Goal: Task Accomplishment & Management: Use online tool/utility

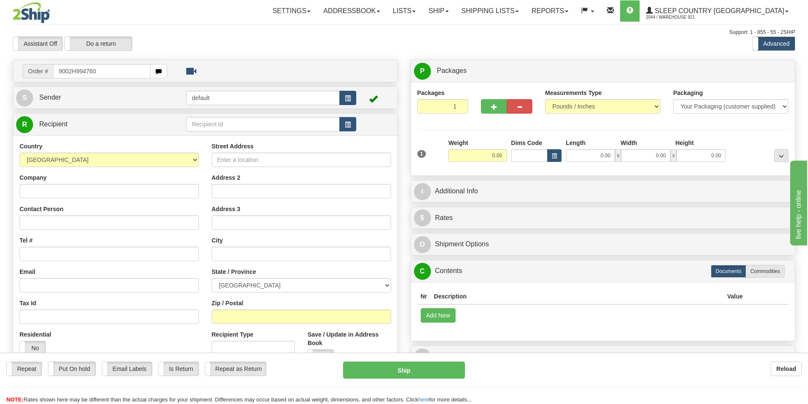
type input "9002H994760"
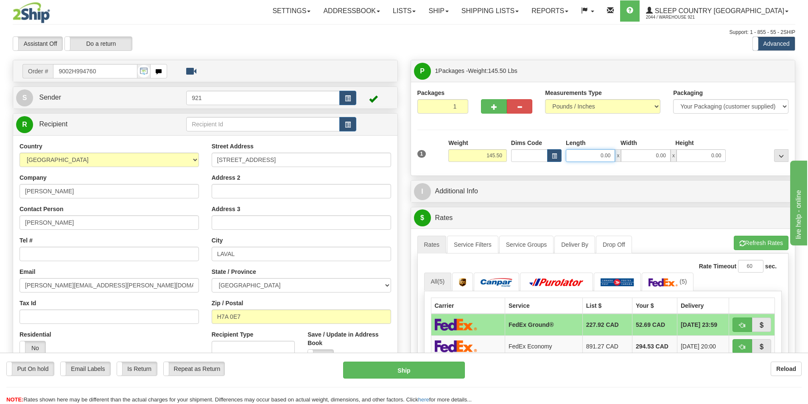
click at [601, 155] on input "0.00" at bounding box center [590, 155] width 49 height 13
type input "0.00"
click at [492, 108] on span "button" at bounding box center [494, 107] width 6 height 6
type input "2"
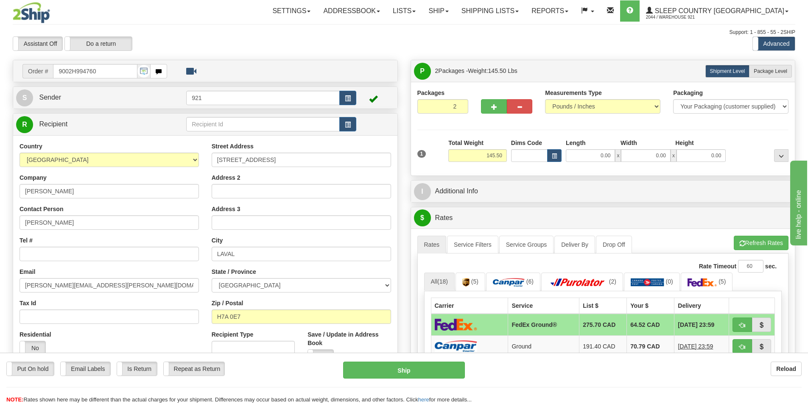
click at [748, 148] on div at bounding box center [759, 150] width 63 height 23
click at [767, 71] on span "Package Level" at bounding box center [771, 71] width 34 height 6
radio input "true"
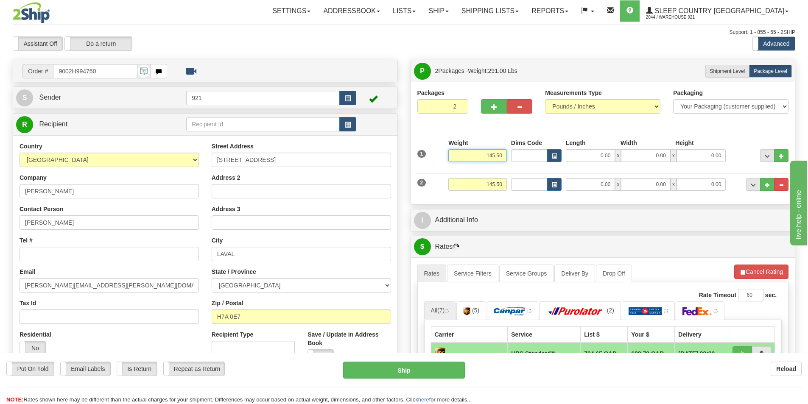
click at [501, 154] on input "145.50" at bounding box center [477, 155] width 59 height 13
click at [502, 156] on input "145.50" at bounding box center [477, 155] width 59 height 13
drag, startPoint x: 505, startPoint y: 157, endPoint x: 426, endPoint y: 153, distance: 79.0
click at [356, 60] on div "Order # 9002H994760" at bounding box center [403, 60] width 795 height 0
type input "59.52"
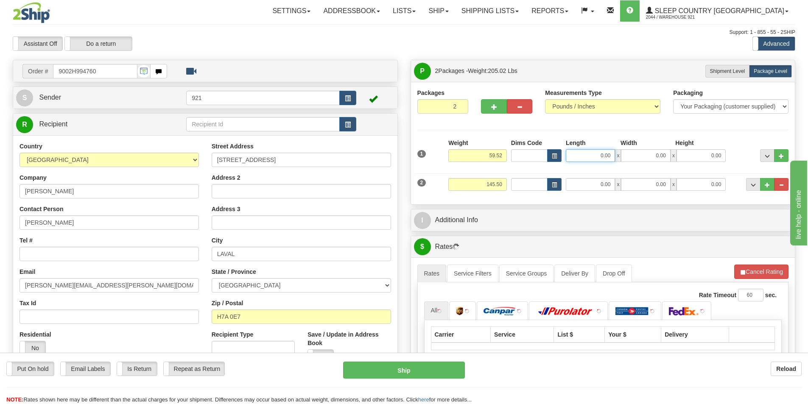
click at [603, 154] on input "0.00" at bounding box center [590, 155] width 49 height 13
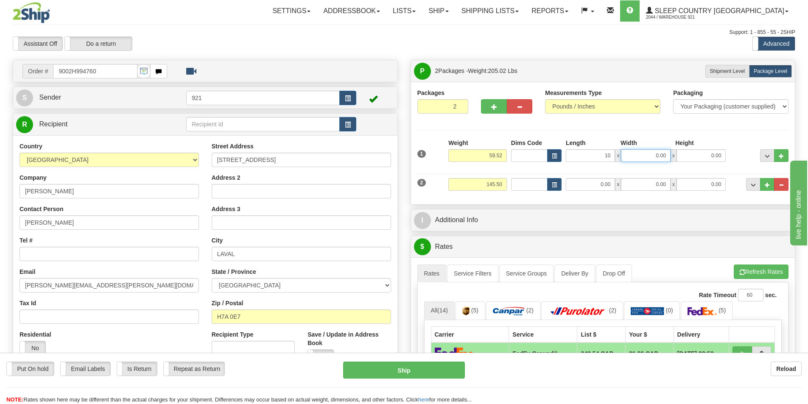
type input "10.00"
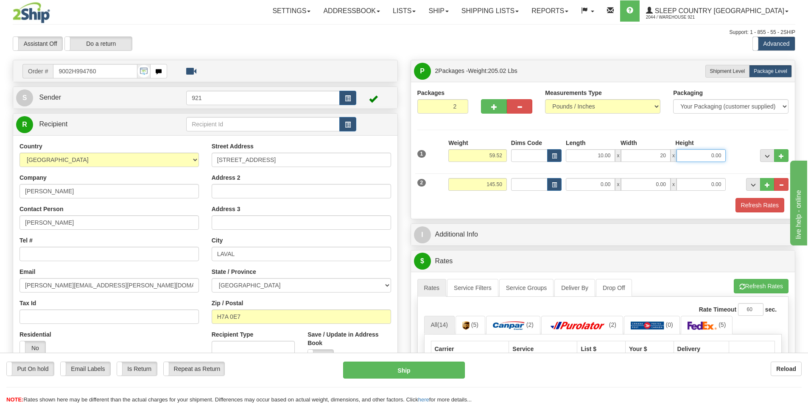
type input "20.00"
type input "30.00"
drag, startPoint x: 504, startPoint y: 181, endPoint x: 401, endPoint y: 182, distance: 103.5
click at [401, 60] on div "Order # 9002H994760" at bounding box center [403, 60] width 795 height 0
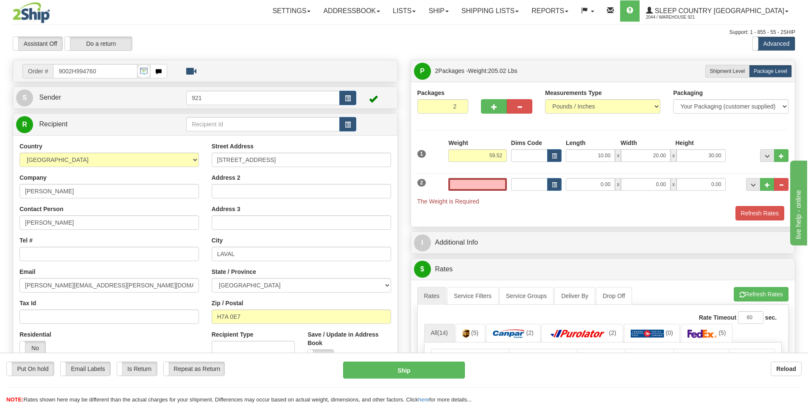
type input "0.00"
click at [705, 122] on div "Packages 2 2 Measurements Type" at bounding box center [603, 155] width 372 height 132
click at [503, 187] on input "0.00" at bounding box center [477, 184] width 59 height 13
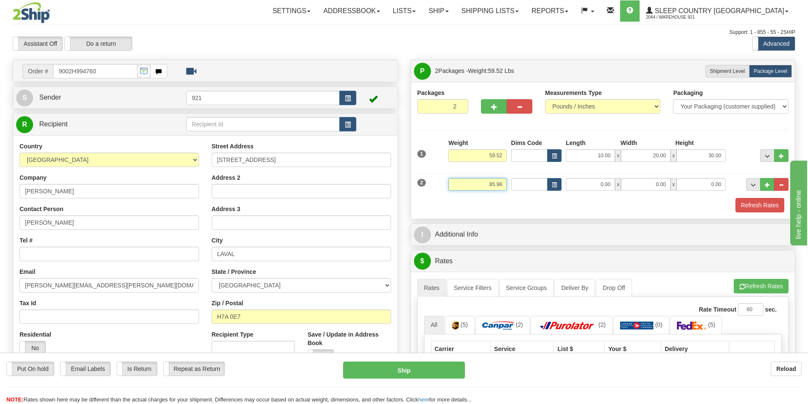
type input "85.98"
click at [604, 189] on input "0.00" at bounding box center [590, 184] width 49 height 13
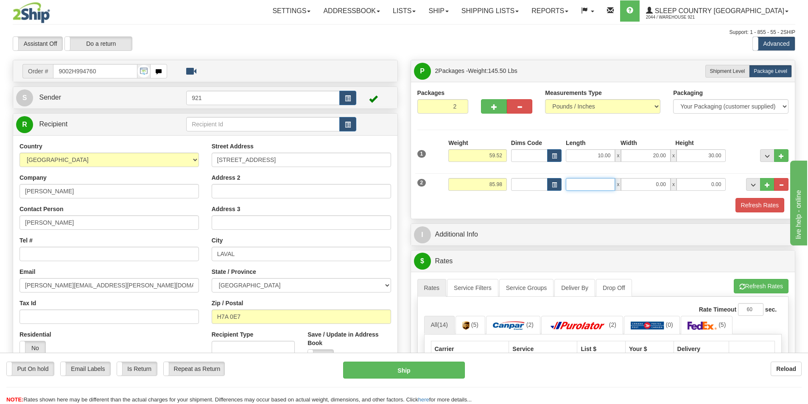
click at [602, 187] on input "Length" at bounding box center [590, 184] width 49 height 13
click at [603, 185] on input "Length" at bounding box center [590, 184] width 49 height 13
type input "74.00"
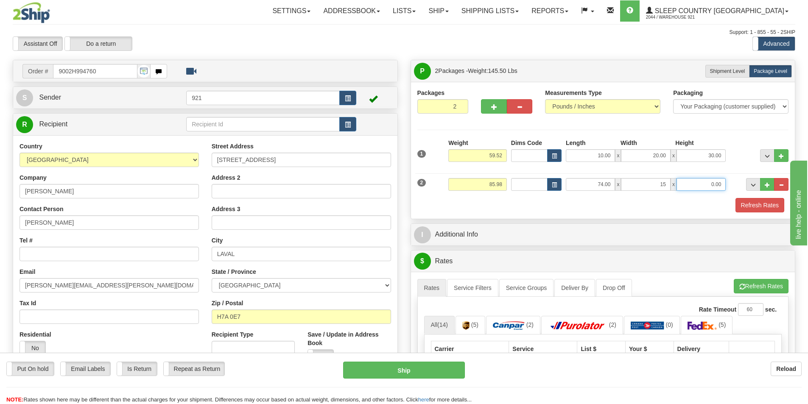
type input "15.00"
drag, startPoint x: 666, startPoint y: 187, endPoint x: 638, endPoint y: 186, distance: 27.6
click at [638, 186] on input "15.00" at bounding box center [645, 184] width 49 height 13
type input "12.00"
click at [715, 187] on input "0.00" at bounding box center [701, 184] width 49 height 13
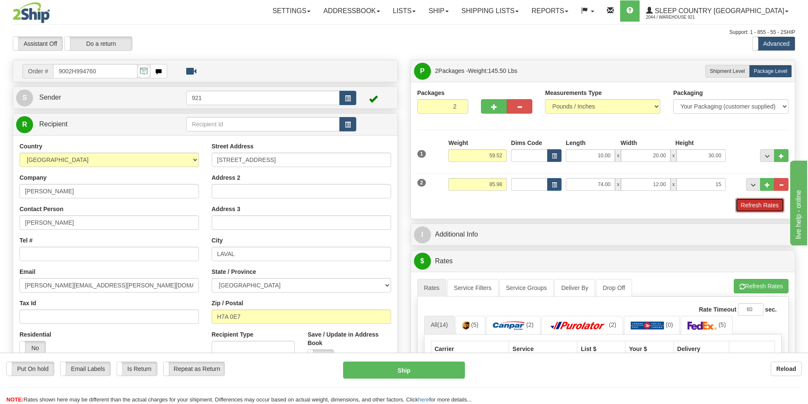
type input "15.00"
click at [754, 210] on button "Refresh Rates" at bounding box center [760, 205] width 49 height 14
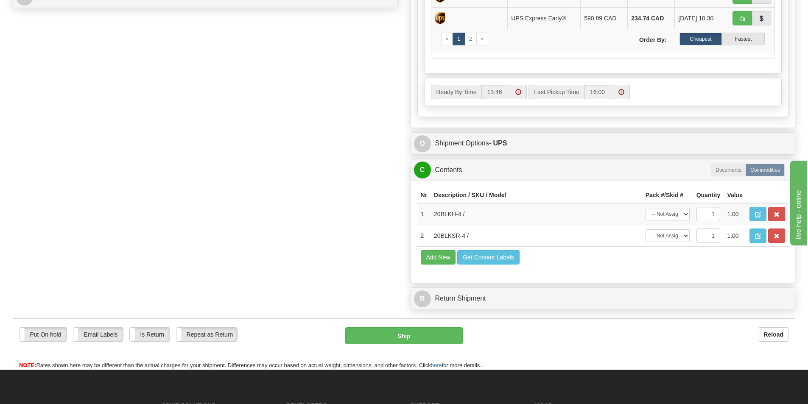
scroll to position [509, 0]
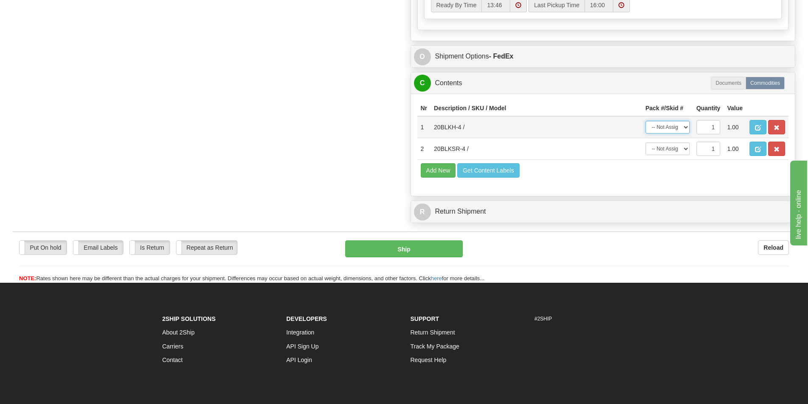
click at [677, 123] on select "-- Not Assigned -- Package 1 Package 2" at bounding box center [668, 127] width 44 height 13
select select "0"
click at [646, 121] on select "-- Not Assigned -- Package 1 Package 2" at bounding box center [668, 127] width 44 height 13
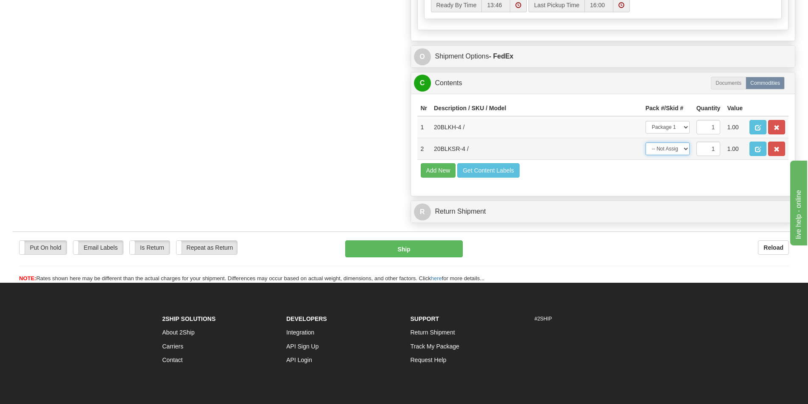
click at [668, 150] on select "-- Not Assigned -- Package 1 Package 2" at bounding box center [668, 149] width 44 height 13
select select "1"
click at [646, 143] on select "-- Not Assigned -- Package 1 Package 2" at bounding box center [668, 149] width 44 height 13
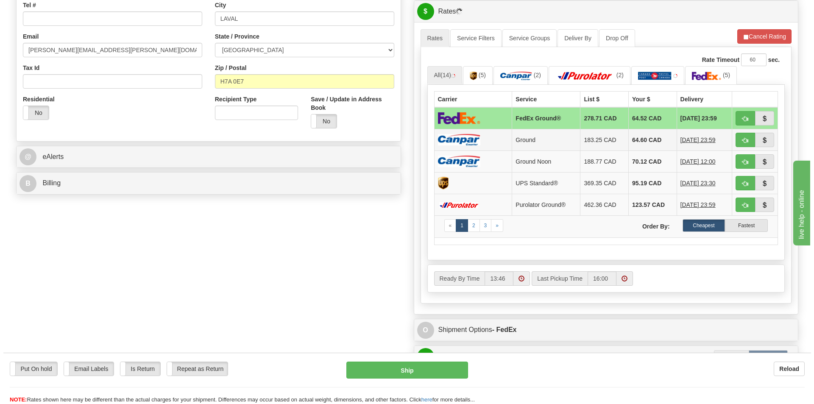
scroll to position [170, 0]
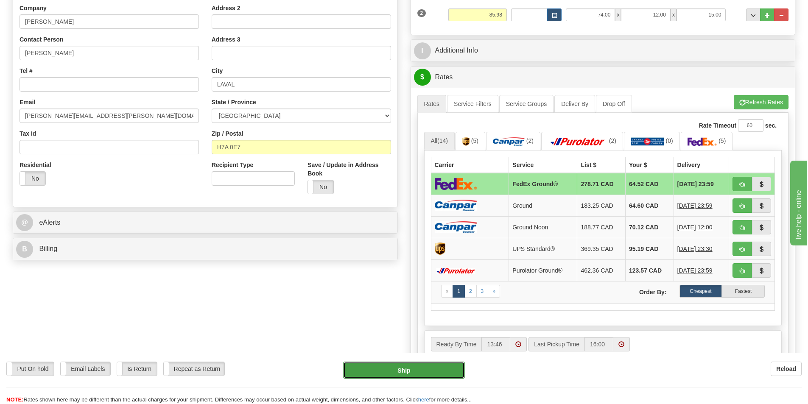
click at [438, 363] on button "Ship" at bounding box center [404, 370] width 122 height 17
type input "92"
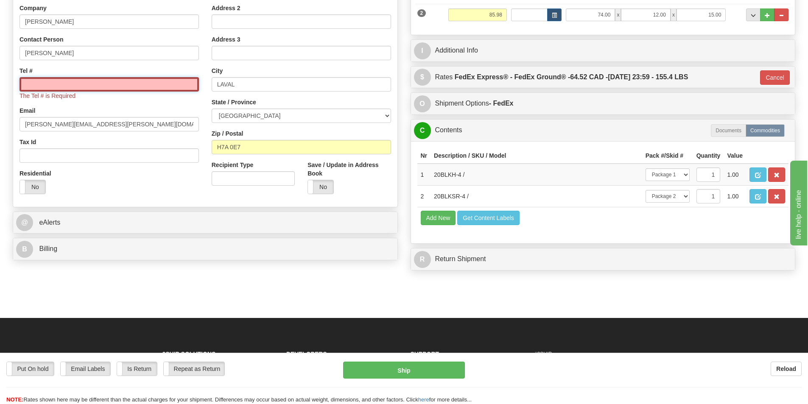
click at [119, 84] on input "Tel #" at bounding box center [109, 84] width 179 height 14
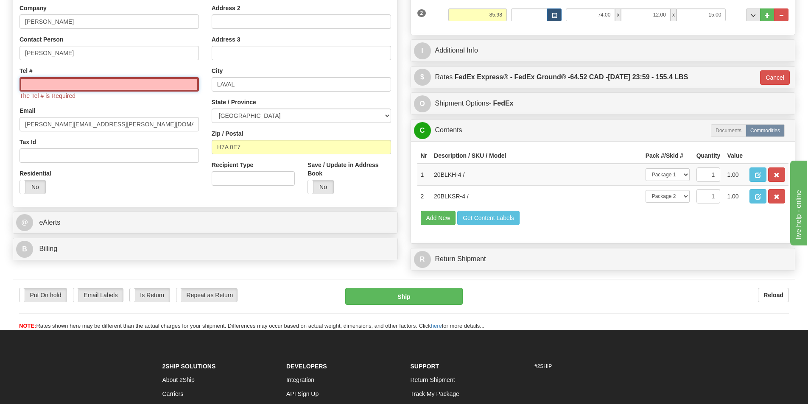
type input "5555555555"
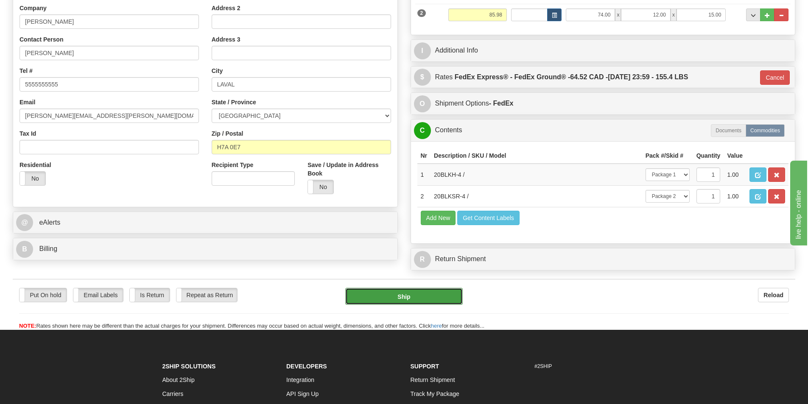
click at [412, 293] on button "Ship" at bounding box center [404, 296] width 118 height 17
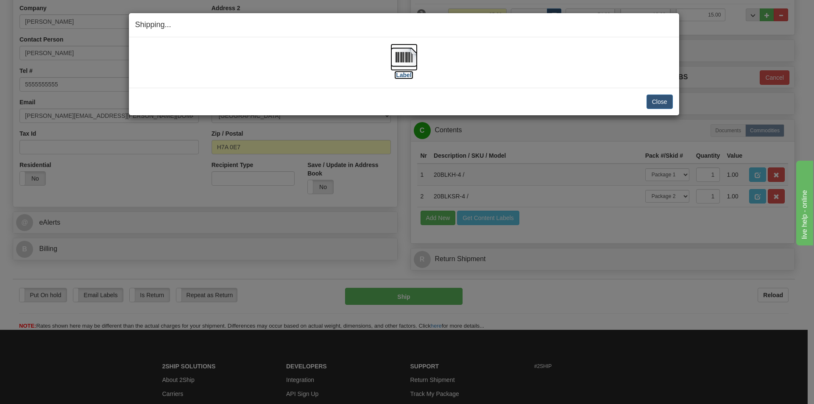
click at [403, 55] on img at bounding box center [404, 57] width 27 height 27
click at [585, 100] on div "Close Cancel" at bounding box center [404, 102] width 538 height 14
click at [665, 102] on button "Close" at bounding box center [660, 102] width 26 height 14
